Goal: Task Accomplishment & Management: Manage account settings

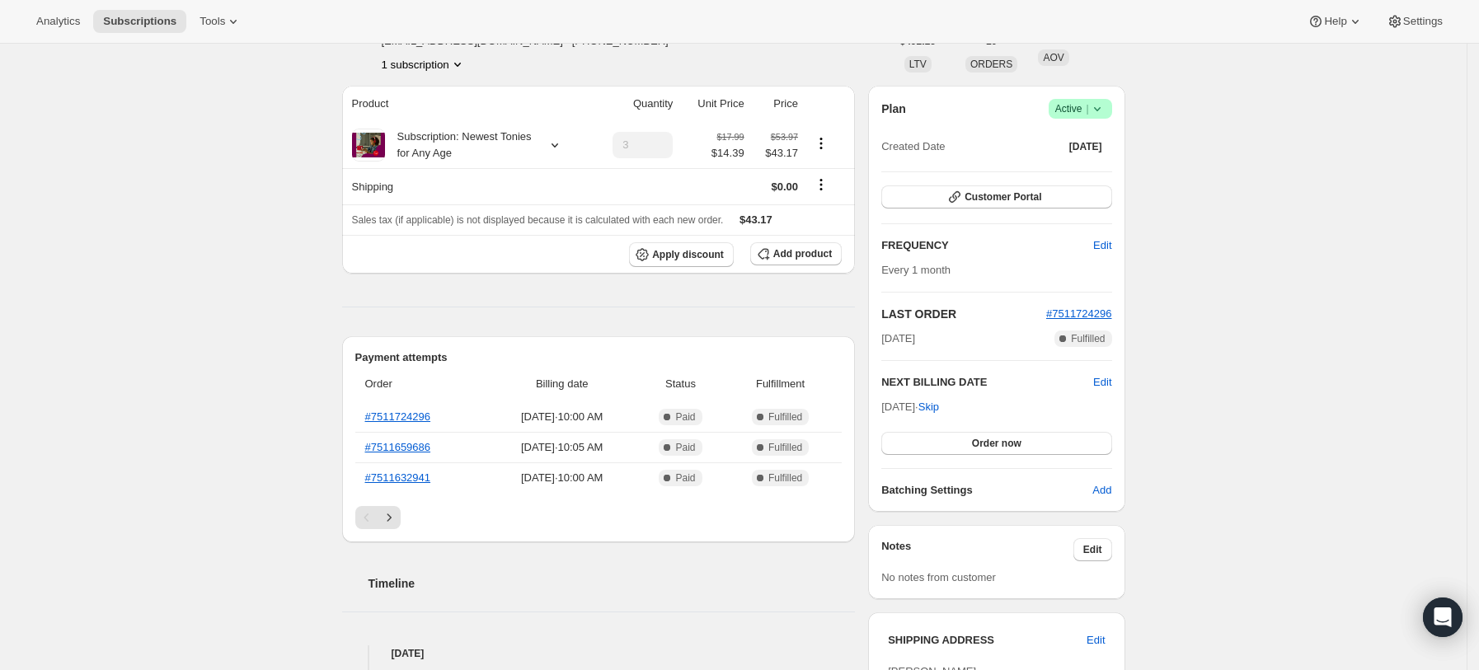
scroll to position [219, 0]
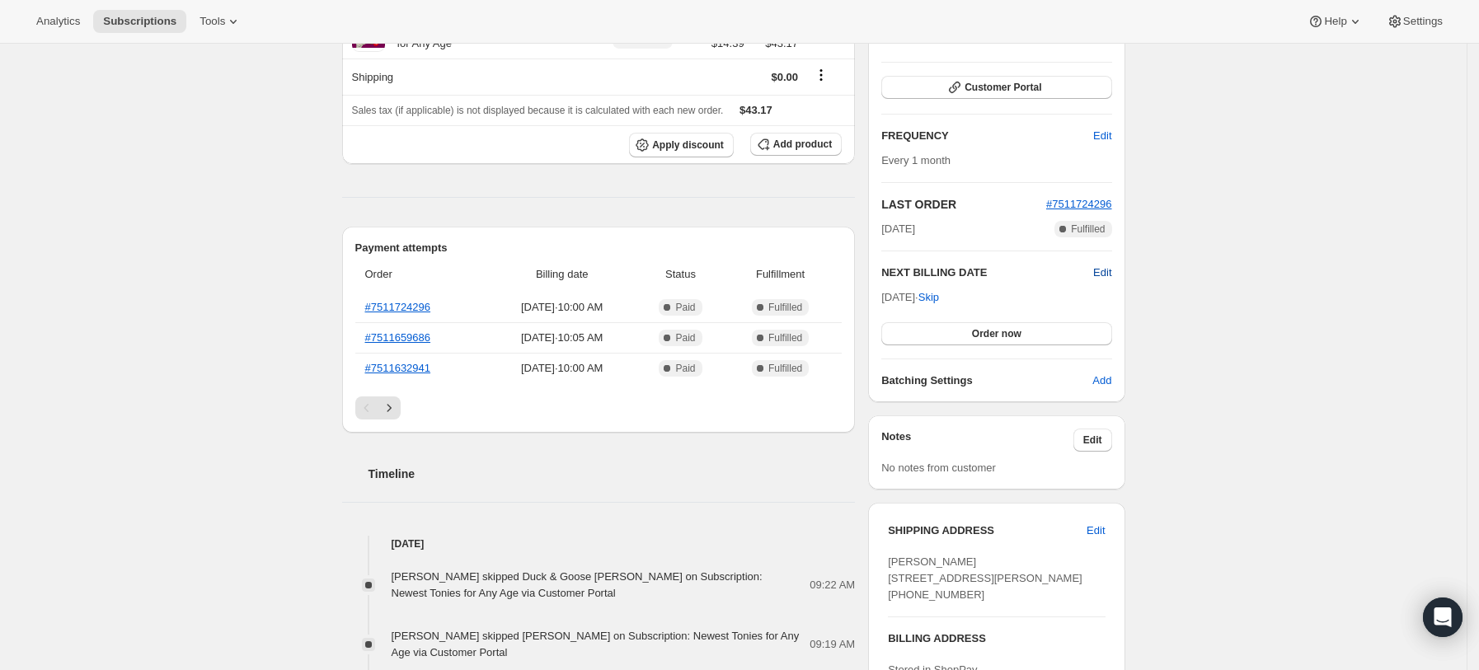
click at [1104, 270] on span "Edit" at bounding box center [1102, 273] width 18 height 16
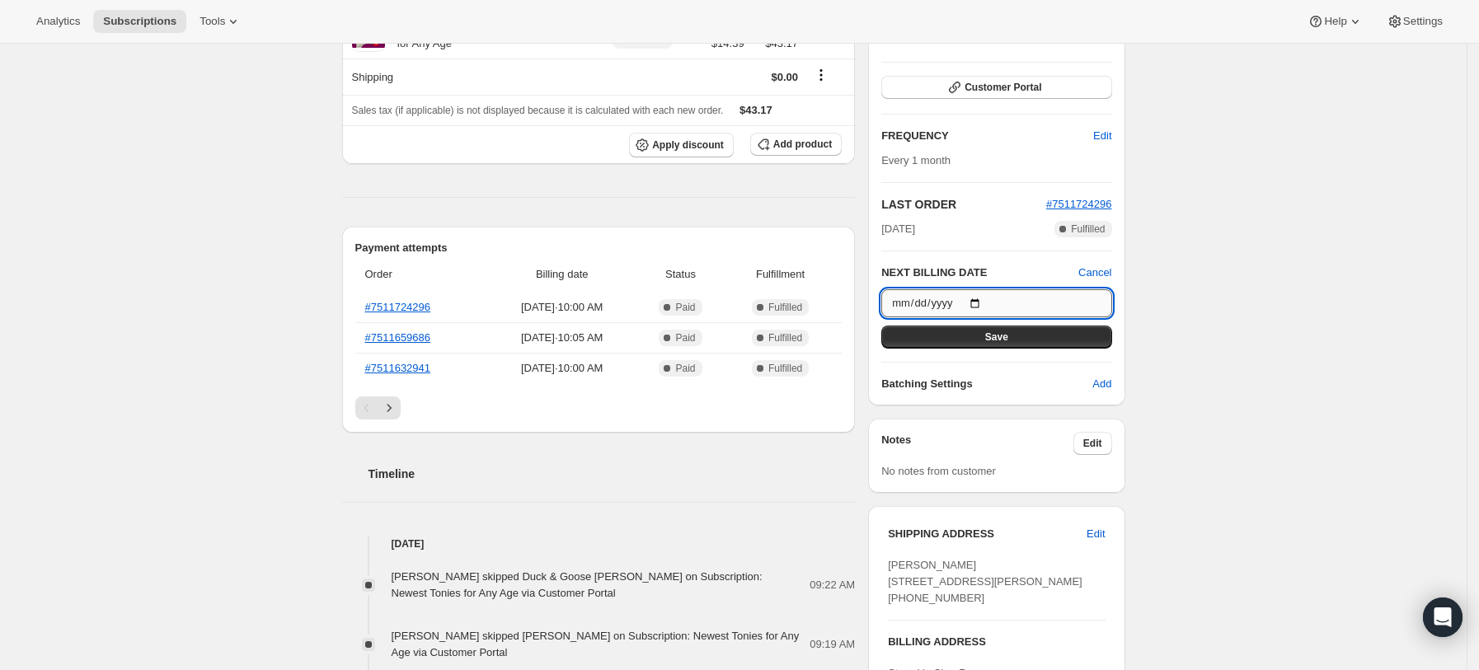
click at [980, 300] on input "[DATE]" at bounding box center [996, 303] width 230 height 28
type input "[DATE]"
click at [1073, 337] on button "Save" at bounding box center [996, 337] width 230 height 23
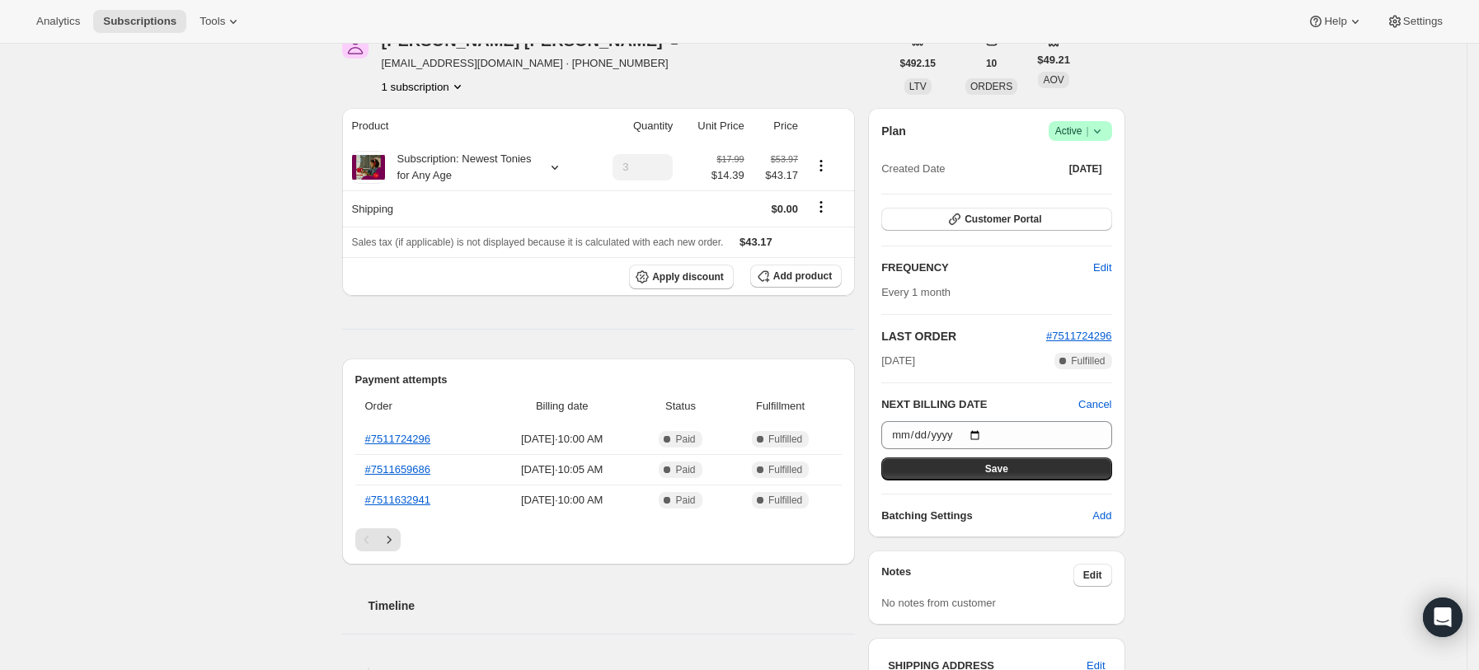
scroll to position [351, 0]
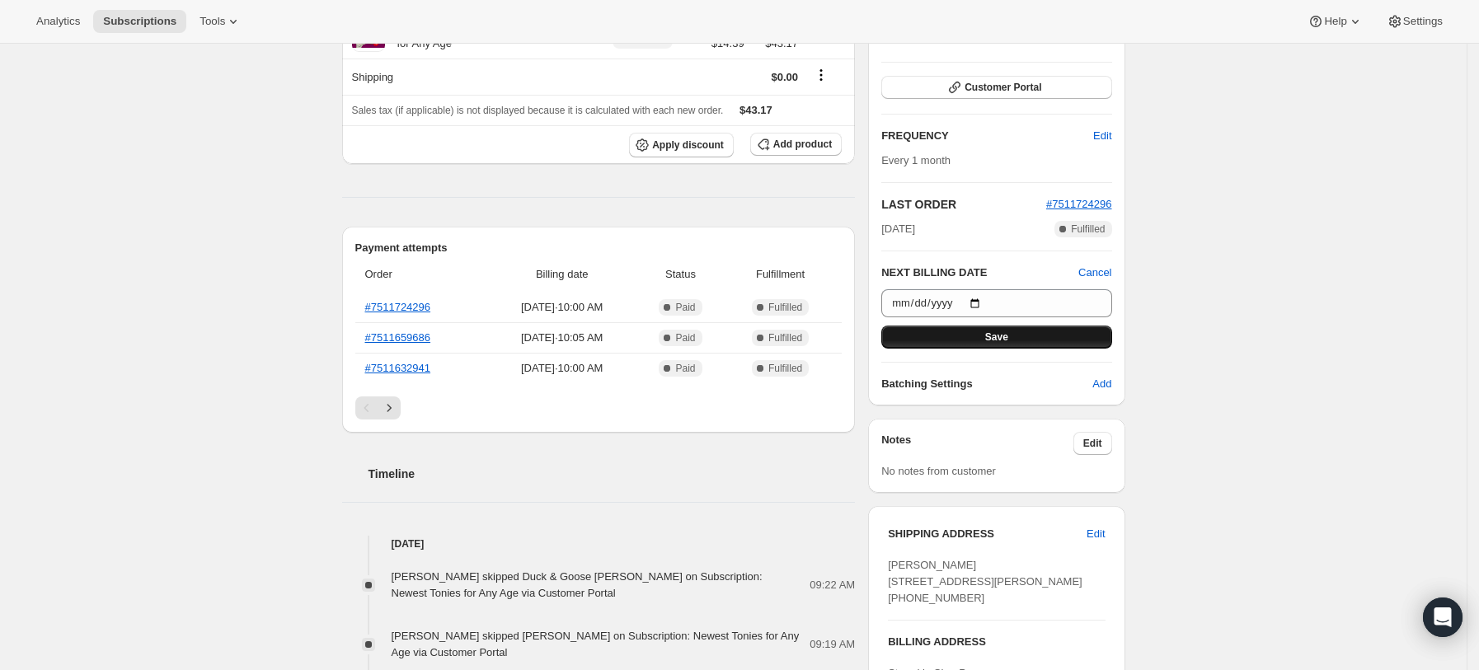
click at [1034, 335] on button "Save" at bounding box center [996, 337] width 230 height 23
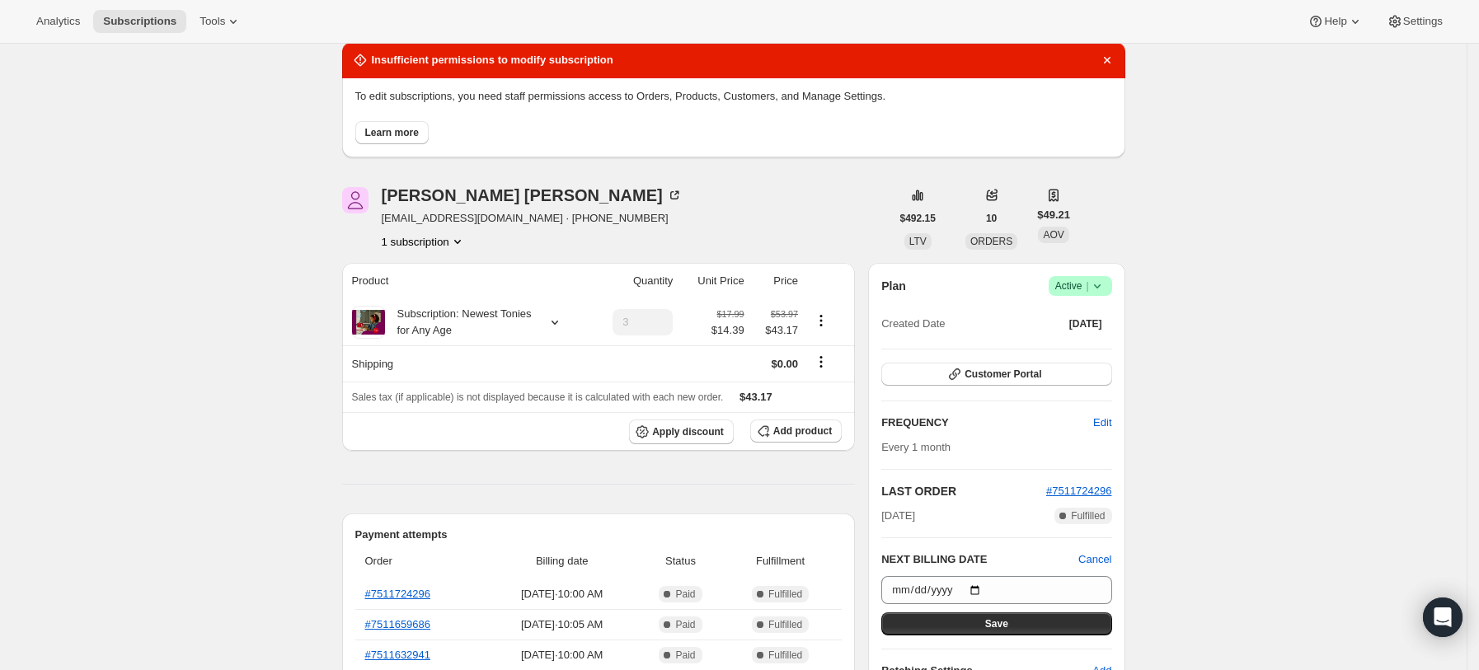
scroll to position [219, 0]
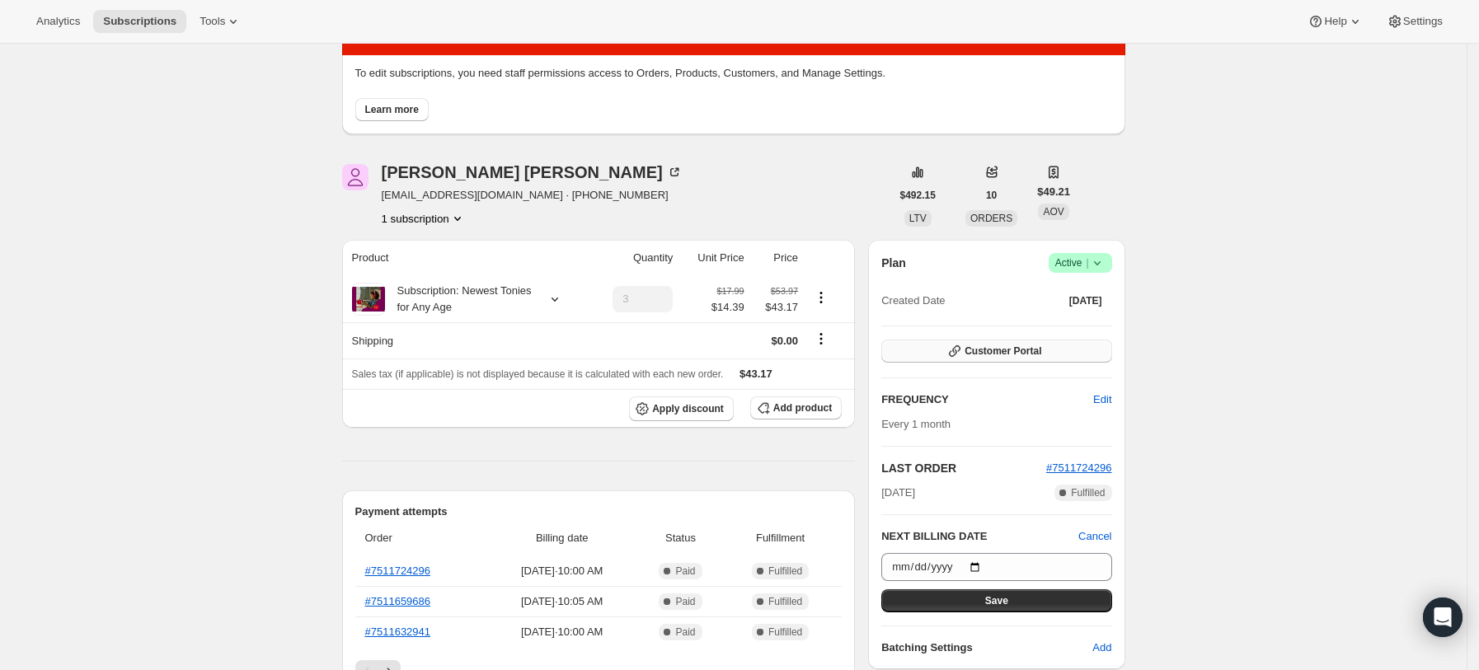
click at [1011, 354] on span "Customer Portal" at bounding box center [1002, 351] width 77 height 13
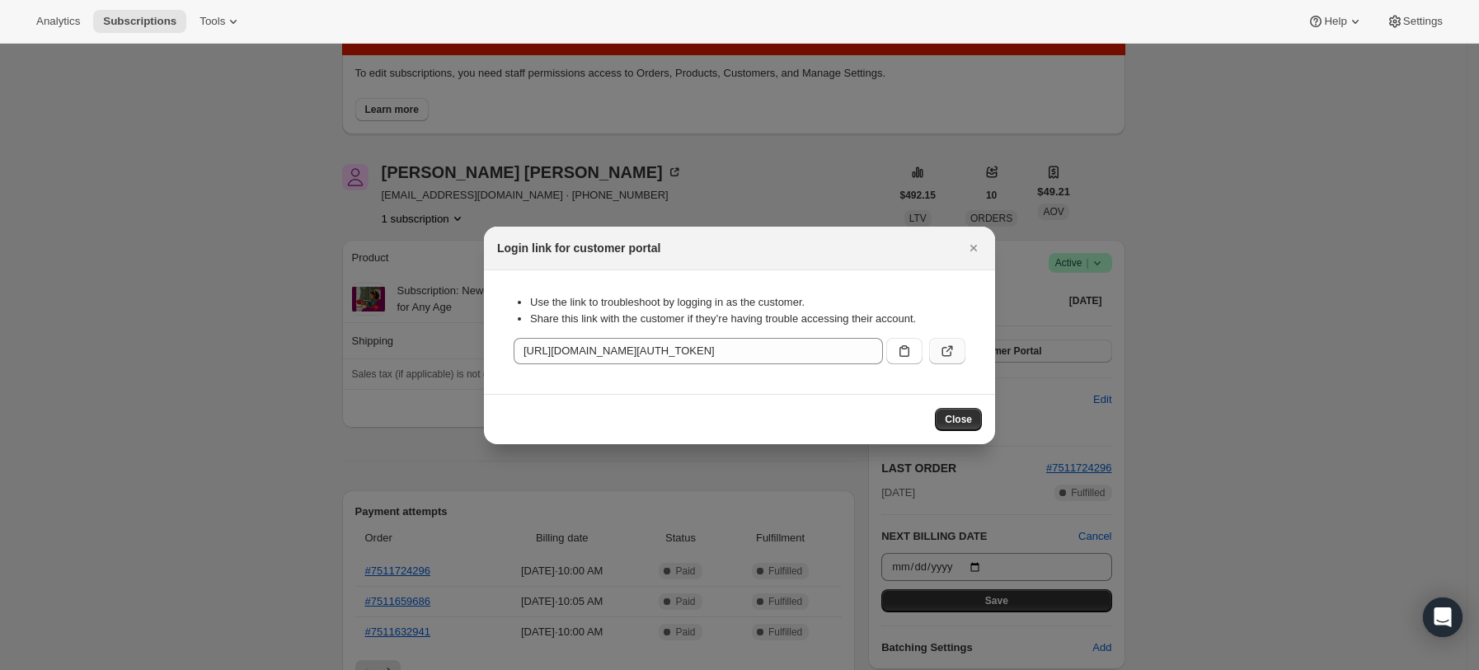
click at [939, 350] on icon ":rc1:" at bounding box center [947, 351] width 16 height 16
